Goal: Task Accomplishment & Management: Use online tool/utility

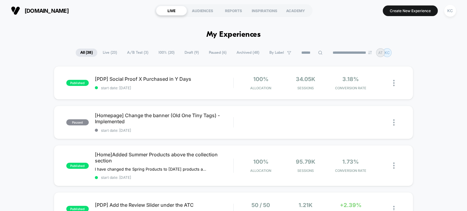
click at [164, 52] on span "100% ( 20 )" at bounding box center [166, 53] width 25 height 8
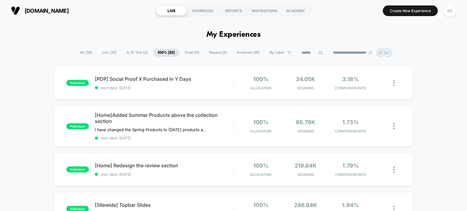
click at [311, 51] on input at bounding box center [312, 52] width 30 height 7
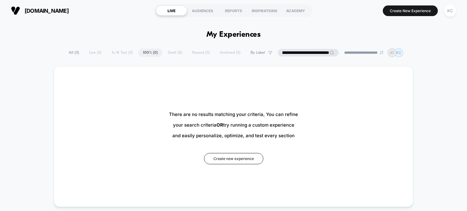
scroll to position [0, 3482]
type input "**********"
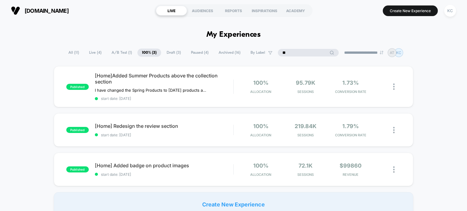
type input "*"
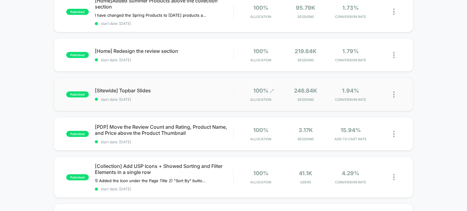
scroll to position [122, 0]
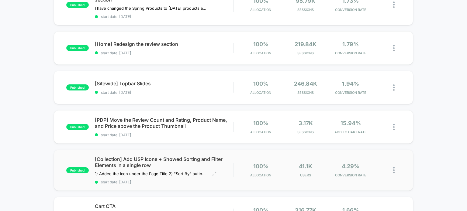
click at [221, 180] on span "start date: [DATE]" at bounding box center [164, 182] width 139 height 5
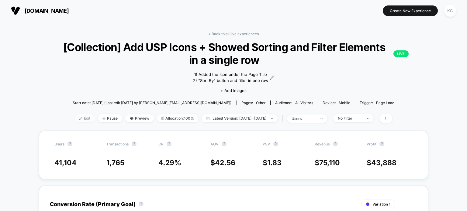
click at [77, 123] on span "Edit" at bounding box center [85, 118] width 20 height 8
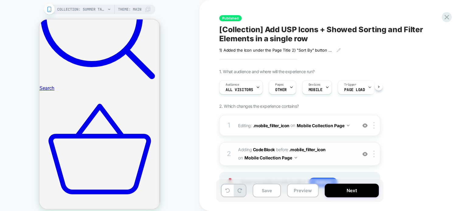
scroll to position [274, 0]
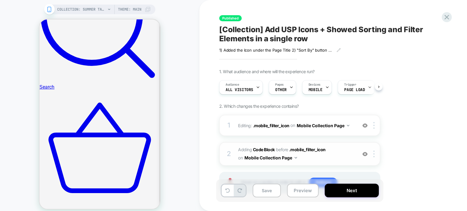
click at [336, 160] on span "Adding Code Block BEFORE .mobile_filter_icon .mobile_filter_icon on Mobile Coll…" at bounding box center [296, 154] width 116 height 16
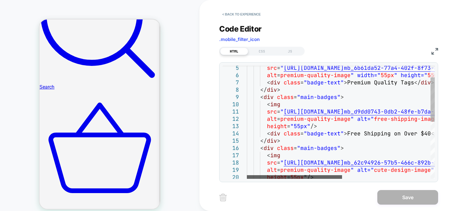
click at [320, 176] on div at bounding box center [294, 178] width 95 height 4
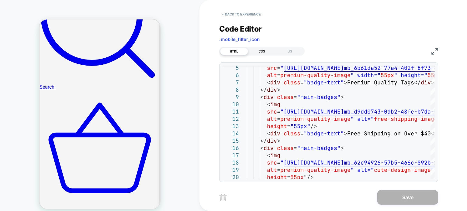
click at [266, 52] on div "CSS" at bounding box center [262, 51] width 28 height 7
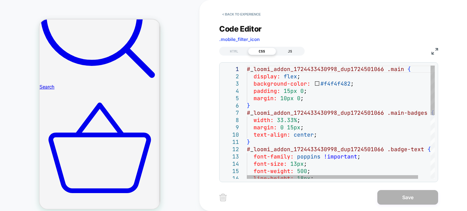
click at [280, 51] on div "JS" at bounding box center [290, 51] width 28 height 7
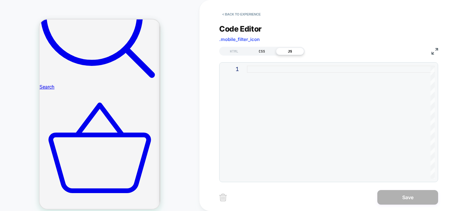
click at [269, 51] on div "CSS" at bounding box center [262, 51] width 28 height 7
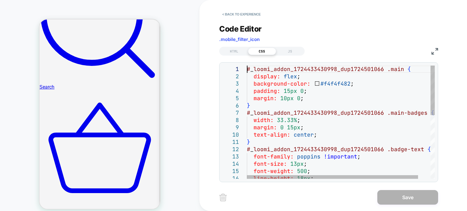
scroll to position [0, 0]
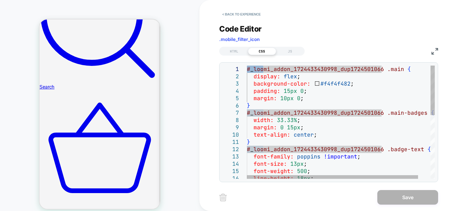
drag, startPoint x: 247, startPoint y: 69, endPoint x: 264, endPoint y: 71, distance: 17.6
click at [264, 71] on div "# _ loomi_addon_1724433430998_dup1724501066 .main { display: flex ; background-…" at bounding box center [347, 195] width 201 height 259
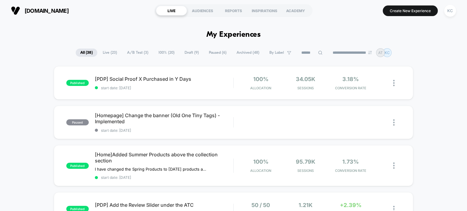
click at [168, 51] on span "100% ( 20 )" at bounding box center [166, 53] width 25 height 8
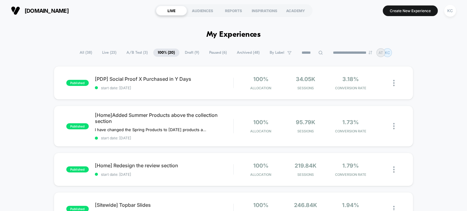
click at [300, 52] on input at bounding box center [312, 52] width 30 height 7
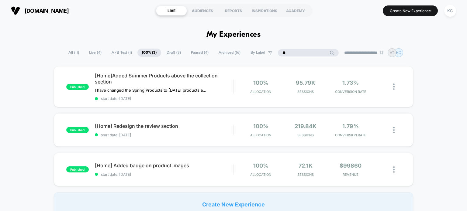
type input "*"
click at [303, 51] on input at bounding box center [308, 52] width 61 height 7
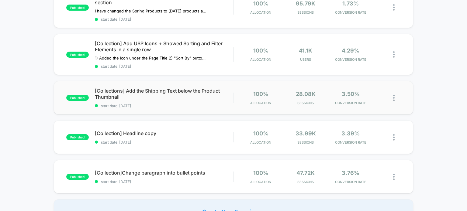
scroll to position [91, 0]
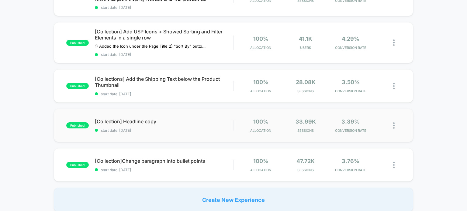
type input "**********"
